Goal: Task Accomplishment & Management: Manage account settings

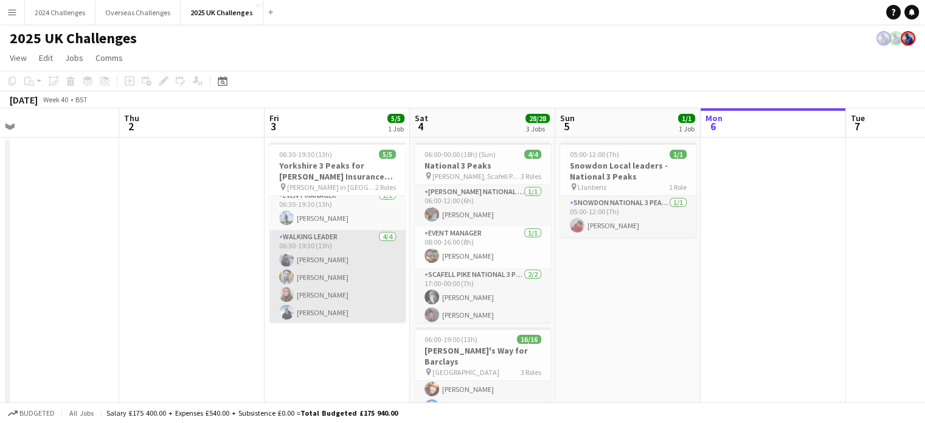
scroll to position [9, 0]
click at [326, 259] on app-card-role "Walking Leader [DATE] 06:30-19:30 (13h) [PERSON_NAME] [PERSON_NAME] [PERSON_NAM…" at bounding box center [337, 275] width 136 height 94
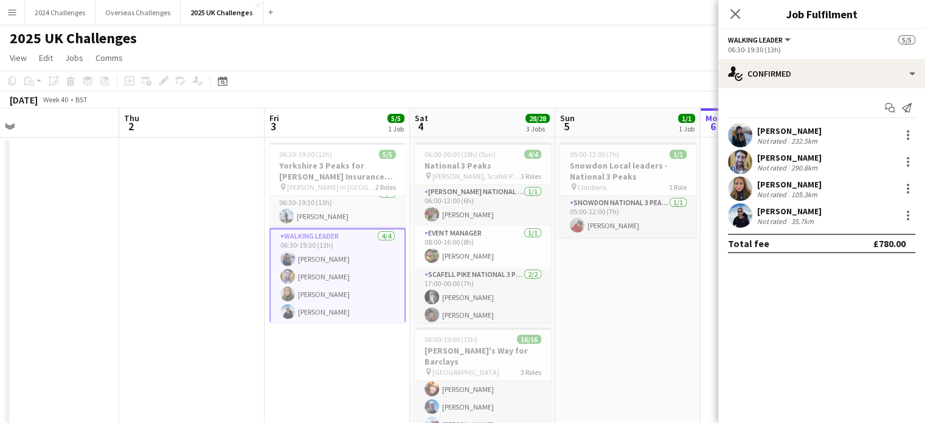
click at [779, 134] on div "[PERSON_NAME] Not rated 232.5km" at bounding box center [789, 135] width 64 height 20
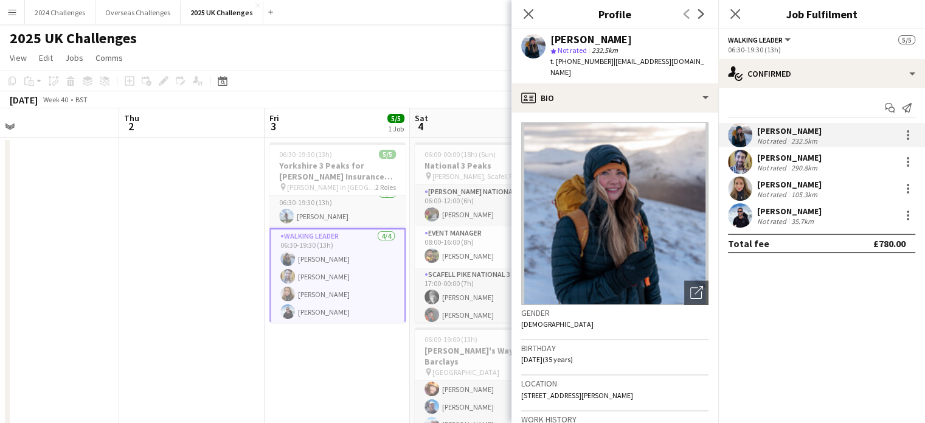
click at [409, 49] on app-page-menu "View Day view expanded Day view collapsed Month view Date picker Jump to [DATE]…" at bounding box center [462, 58] width 925 height 23
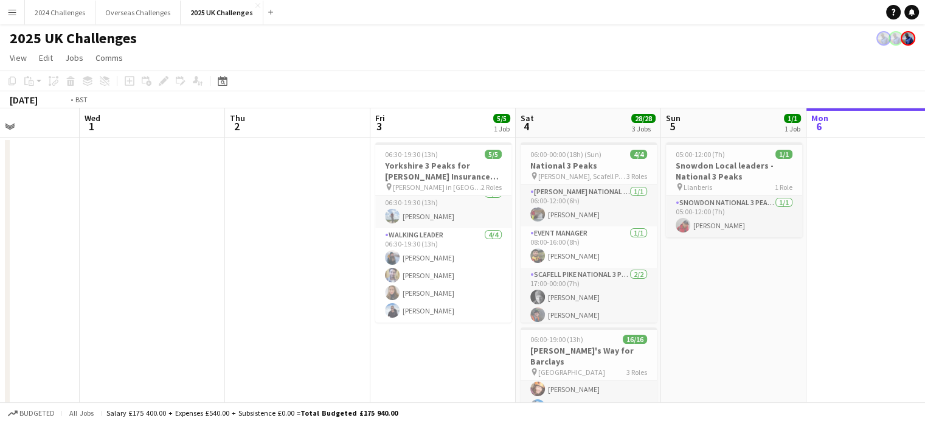
drag, startPoint x: 201, startPoint y: 196, endPoint x: 547, endPoint y: 196, distance: 346.1
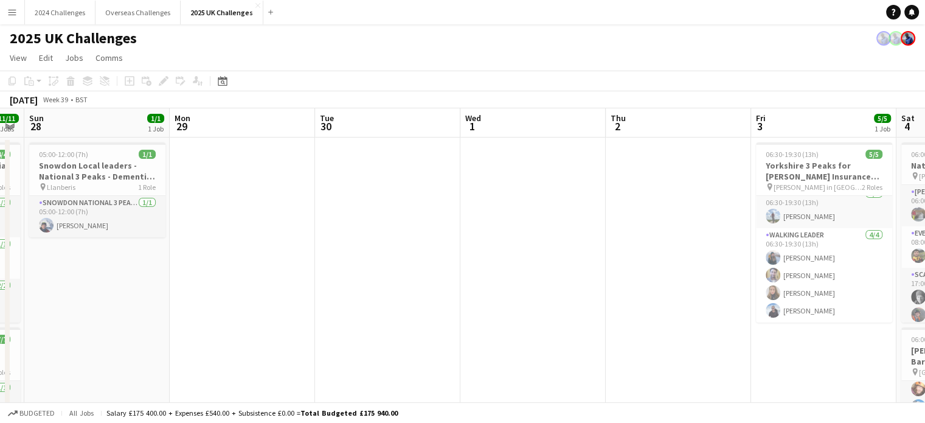
scroll to position [0, 295]
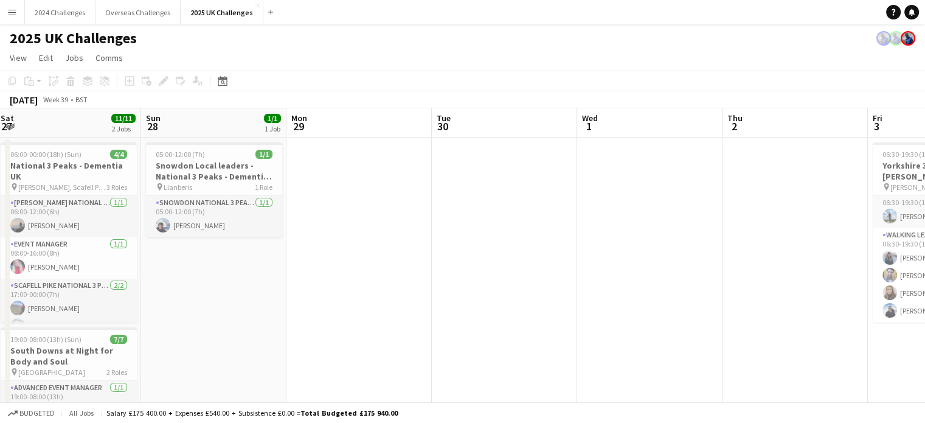
drag, startPoint x: 533, startPoint y: 211, endPoint x: 687, endPoint y: 212, distance: 154.5
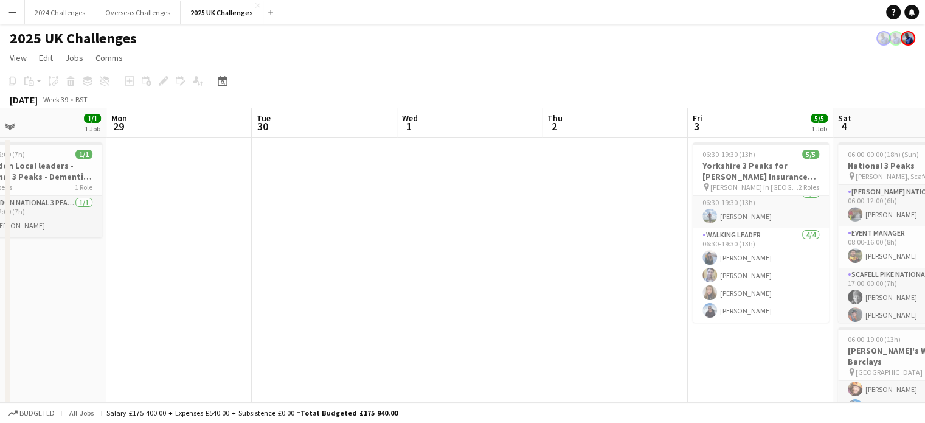
drag, startPoint x: 693, startPoint y: 311, endPoint x: 226, endPoint y: 318, distance: 467.3
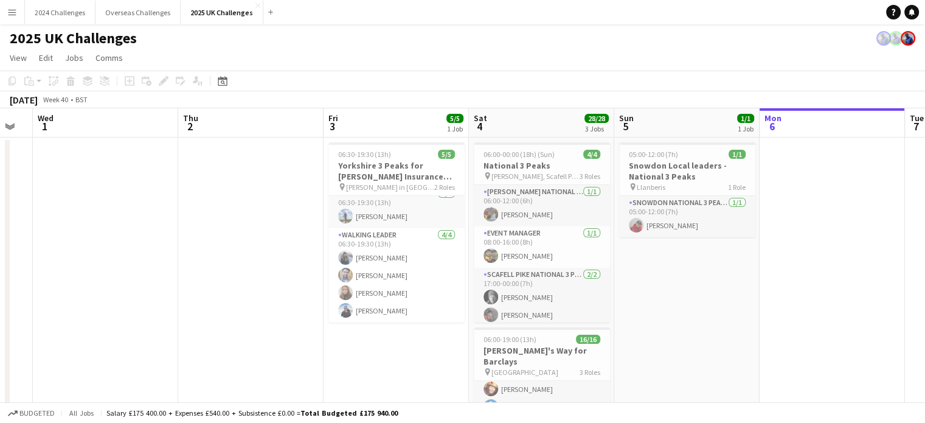
drag, startPoint x: 394, startPoint y: 315, endPoint x: 71, endPoint y: 287, distance: 324.8
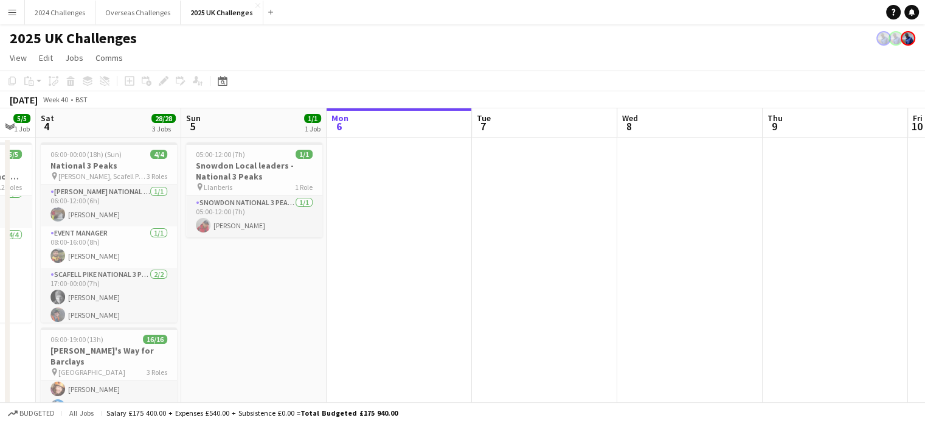
scroll to position [0, 572]
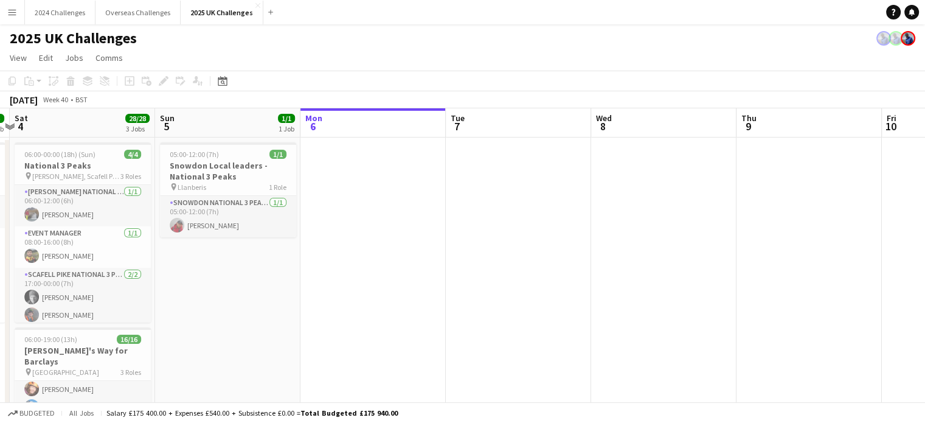
drag, startPoint x: 792, startPoint y: 327, endPoint x: 333, endPoint y: 305, distance: 459.8
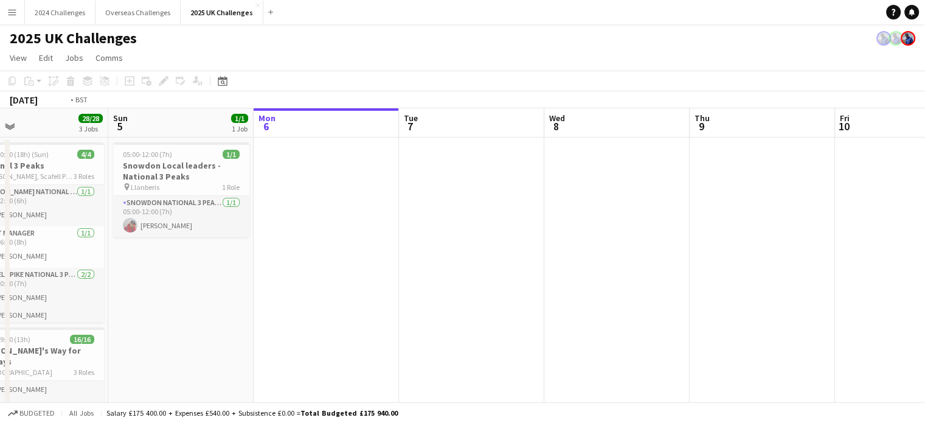
drag, startPoint x: 636, startPoint y: 245, endPoint x: 375, endPoint y: 245, distance: 261.0
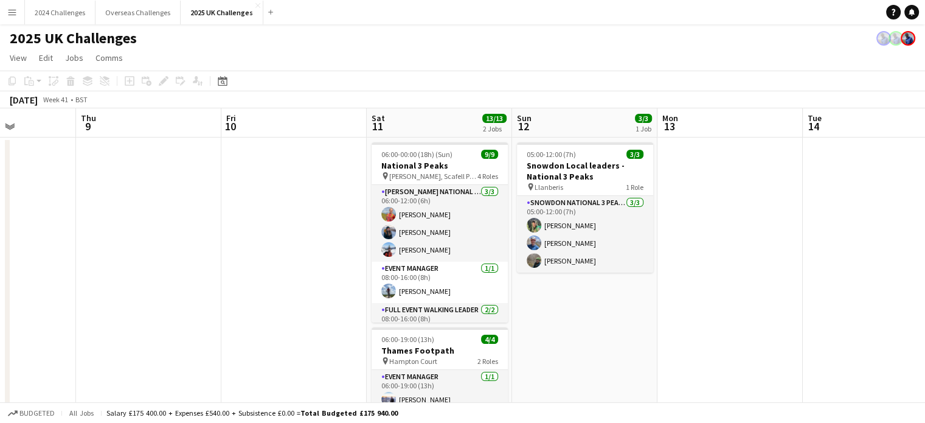
scroll to position [0, 388]
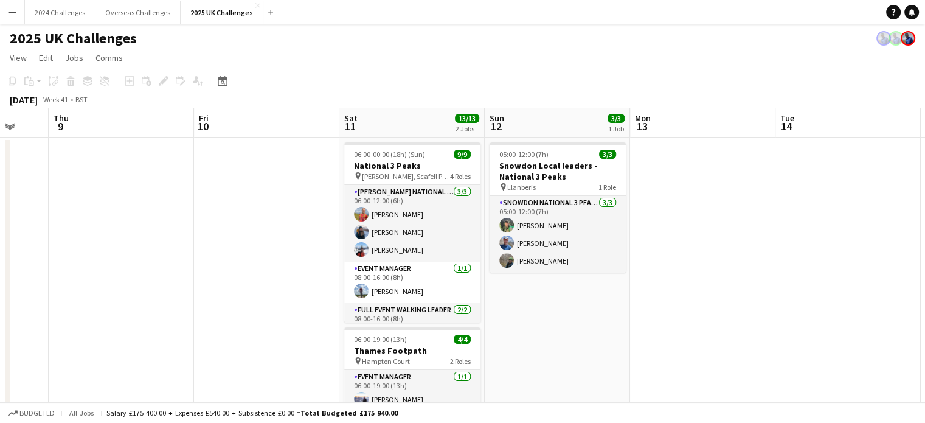
drag, startPoint x: 580, startPoint y: 231, endPoint x: 240, endPoint y: 221, distance: 340.8
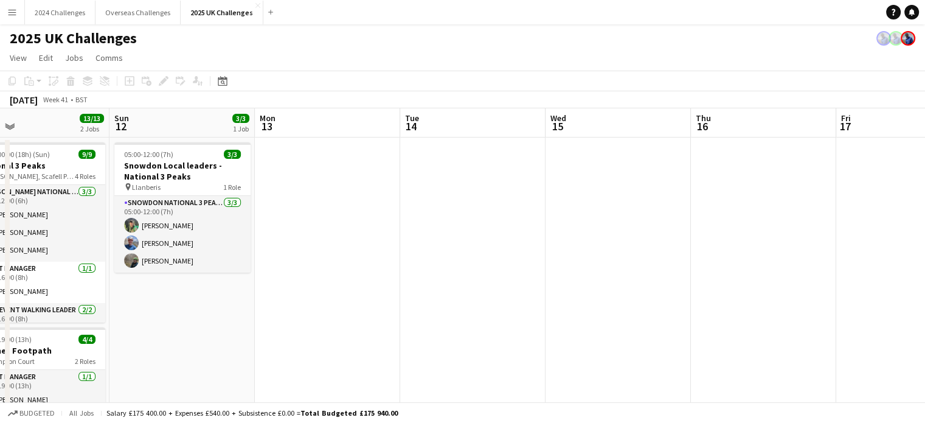
drag, startPoint x: 701, startPoint y: 245, endPoint x: 423, endPoint y: 250, distance: 278.1
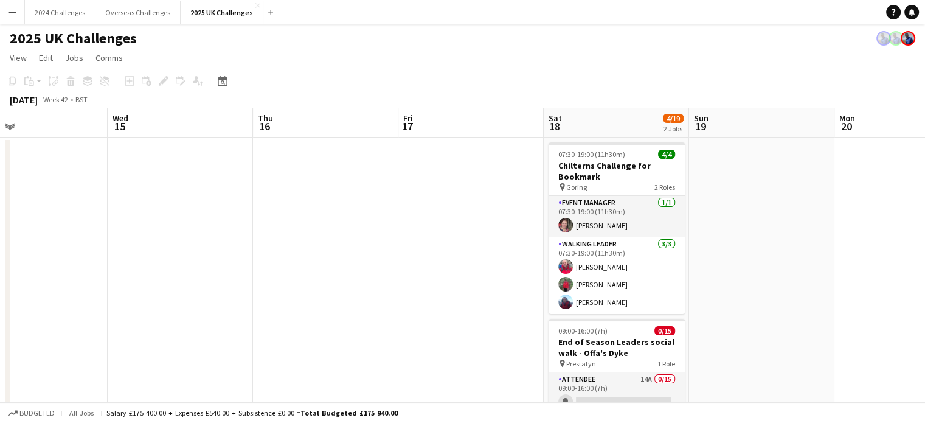
scroll to position [0, 364]
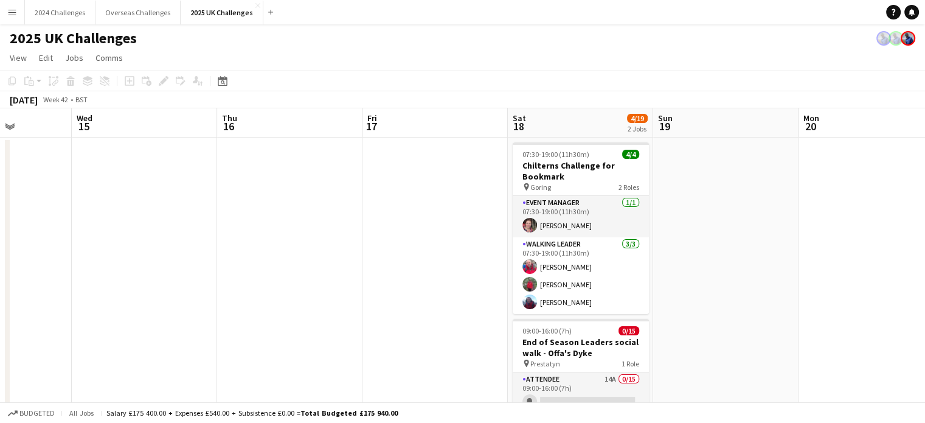
drag, startPoint x: 788, startPoint y: 217, endPoint x: 324, endPoint y: 229, distance: 464.3
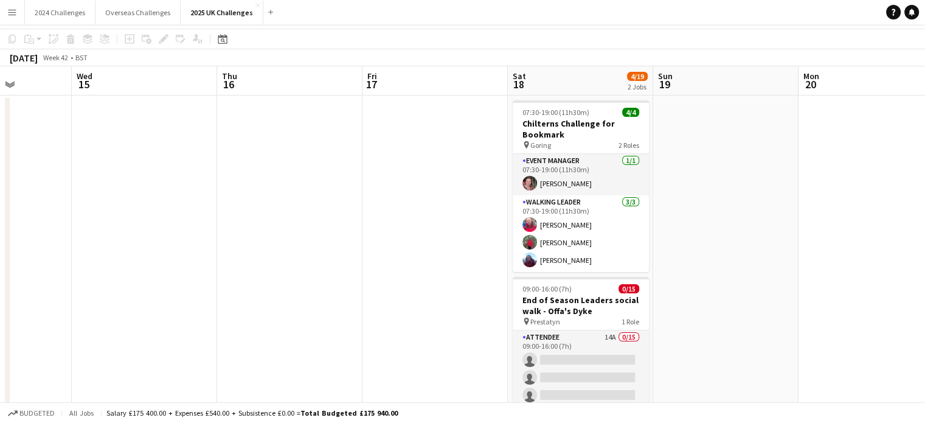
scroll to position [0, 0]
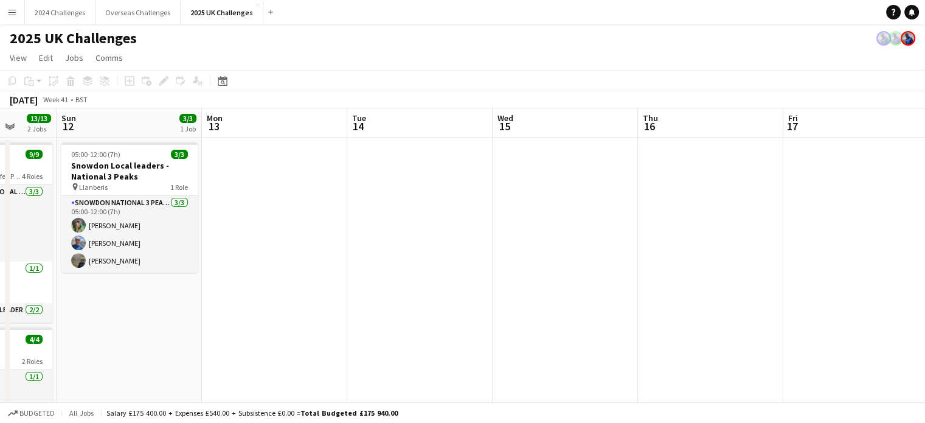
drag, startPoint x: 224, startPoint y: 244, endPoint x: 654, endPoint y: 232, distance: 430.2
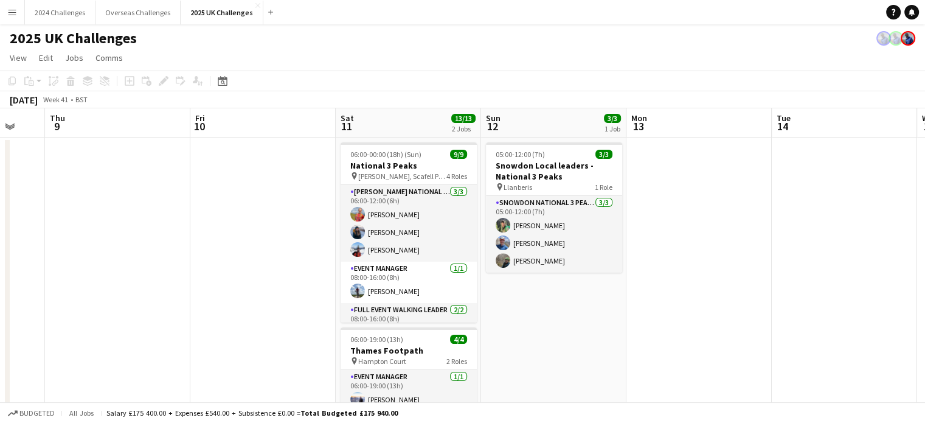
scroll to position [0, 244]
drag, startPoint x: 377, startPoint y: 235, endPoint x: 794, endPoint y: 218, distance: 417.1
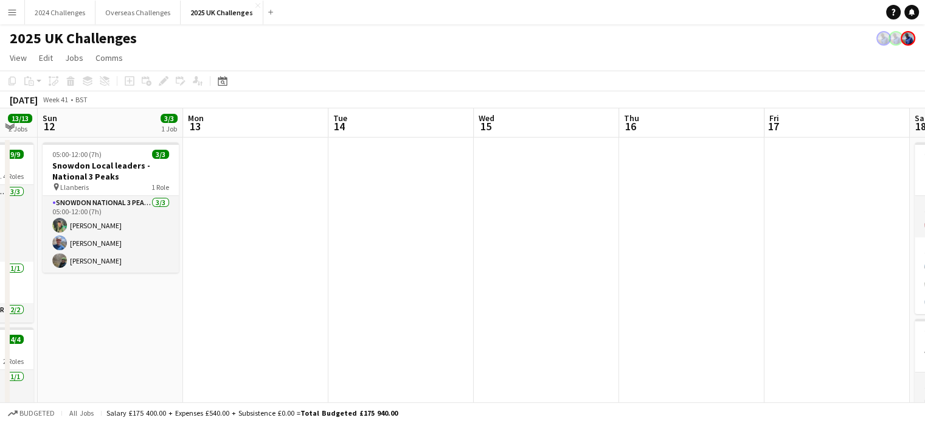
drag, startPoint x: 837, startPoint y: 287, endPoint x: 365, endPoint y: 283, distance: 472.1
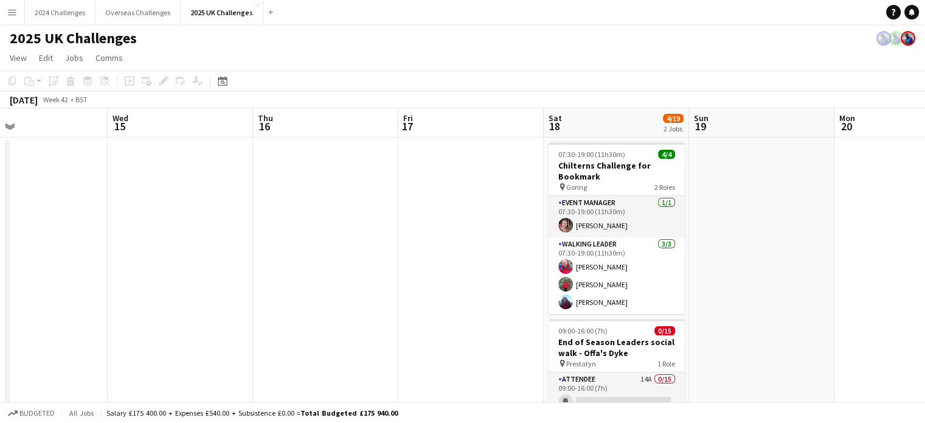
drag, startPoint x: 743, startPoint y: 277, endPoint x: 114, endPoint y: 274, distance: 629.6
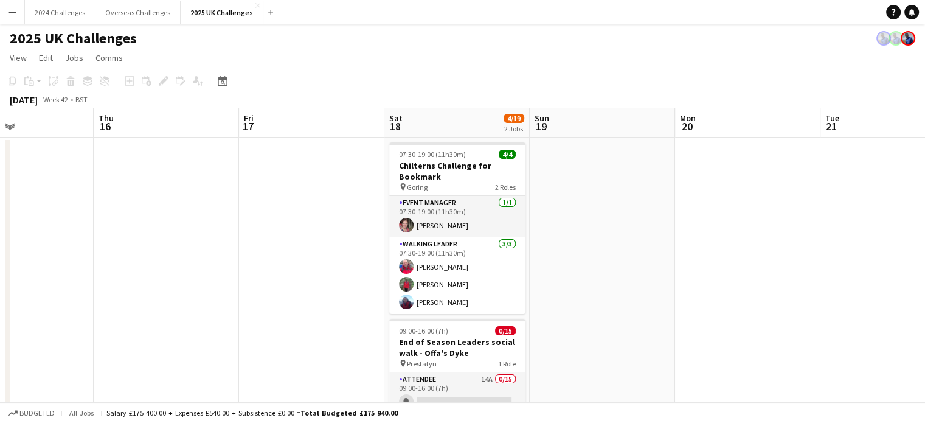
drag, startPoint x: 701, startPoint y: 276, endPoint x: 398, endPoint y: 274, distance: 302.9
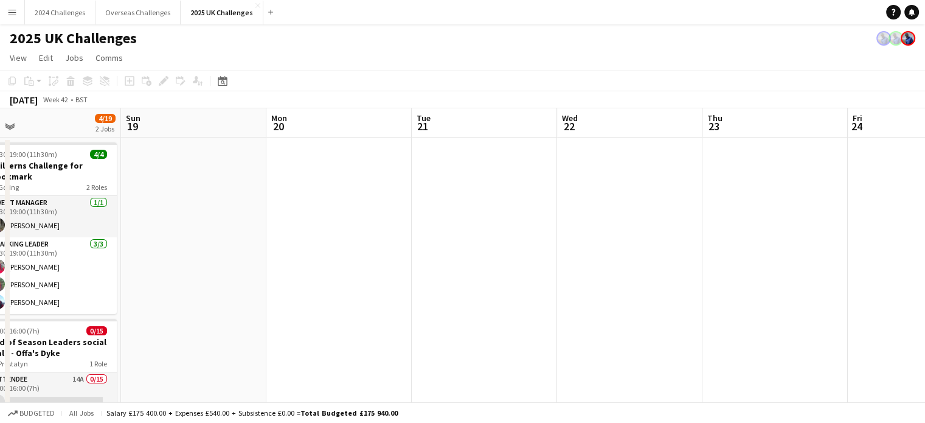
scroll to position [0, 315]
drag, startPoint x: 204, startPoint y: 283, endPoint x: 509, endPoint y: 293, distance: 304.9
